Goal: Information Seeking & Learning: Find specific fact

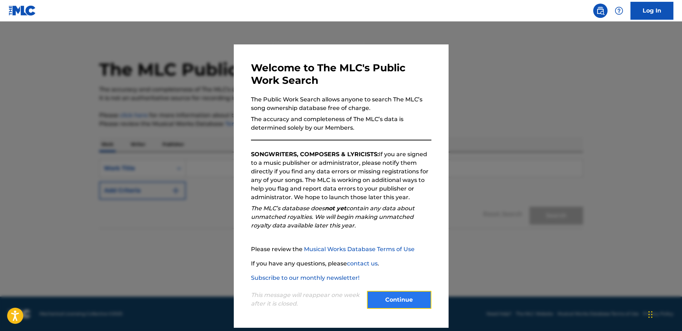
click at [411, 300] on button "Continue" at bounding box center [399, 300] width 64 height 18
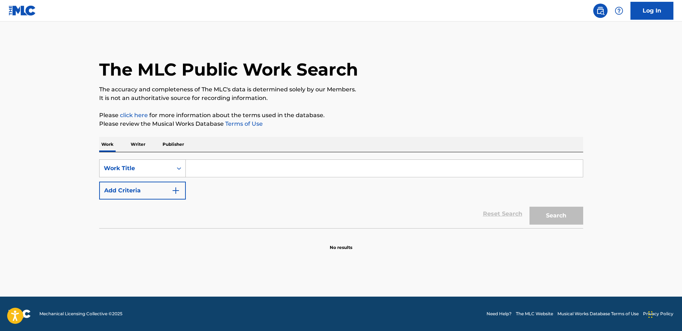
click at [159, 162] on div "Work Title" at bounding box center [136, 169] width 73 height 14
click at [163, 188] on div "Writer Name" at bounding box center [143, 186] width 86 height 18
click at [227, 171] on input "Search Form" at bounding box center [384, 168] width 397 height 17
type input "[PERSON_NAME]"
click at [557, 214] on button "Search" at bounding box center [557, 216] width 54 height 18
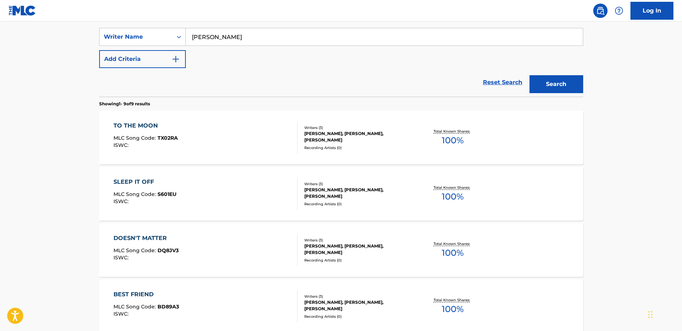
scroll to position [128, 0]
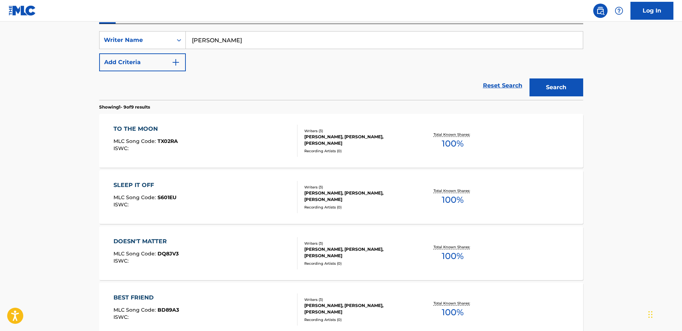
click at [212, 136] on div "TO THE MOON MLC Song Code : TX02RA ISWC :" at bounding box center [206, 141] width 184 height 32
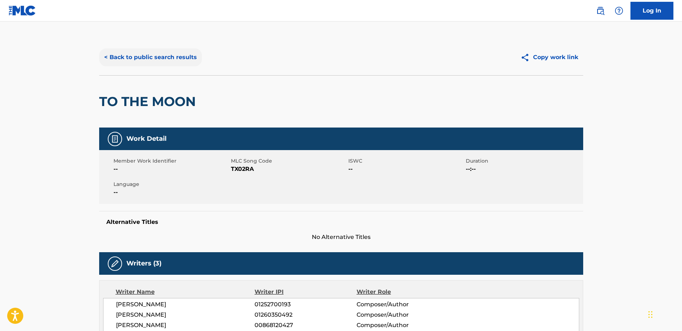
click at [161, 60] on button "< Back to public search results" at bounding box center [150, 57] width 103 height 18
